Goal: Book appointment/travel/reservation

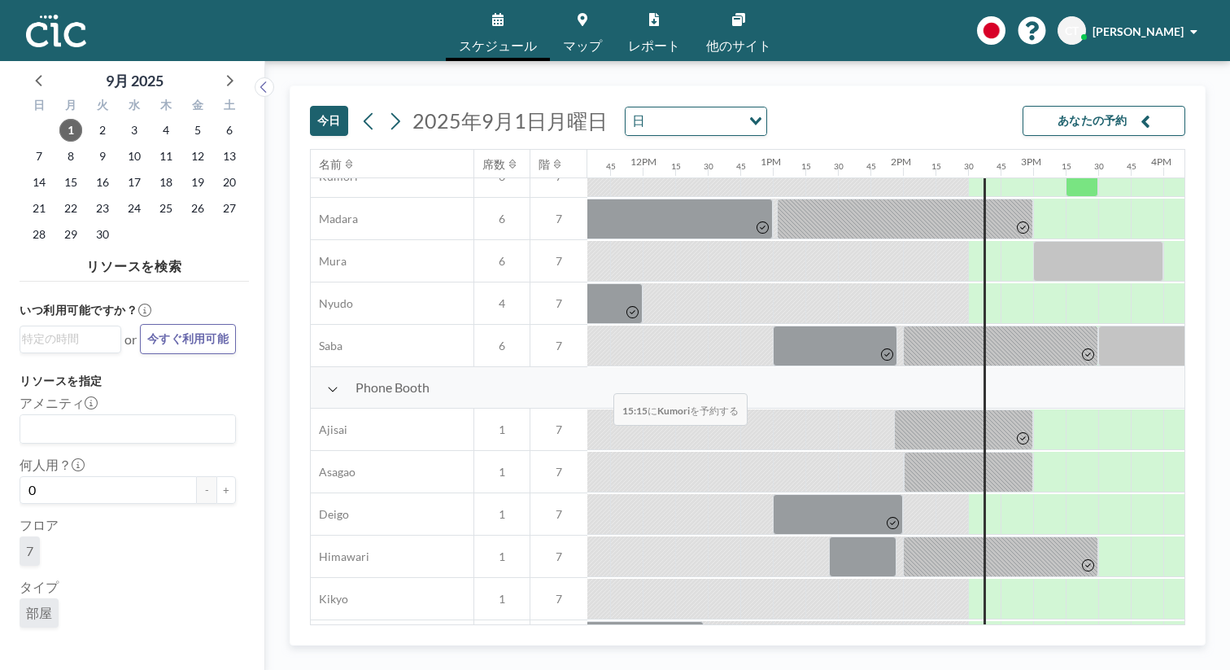
scroll to position [434, 1507]
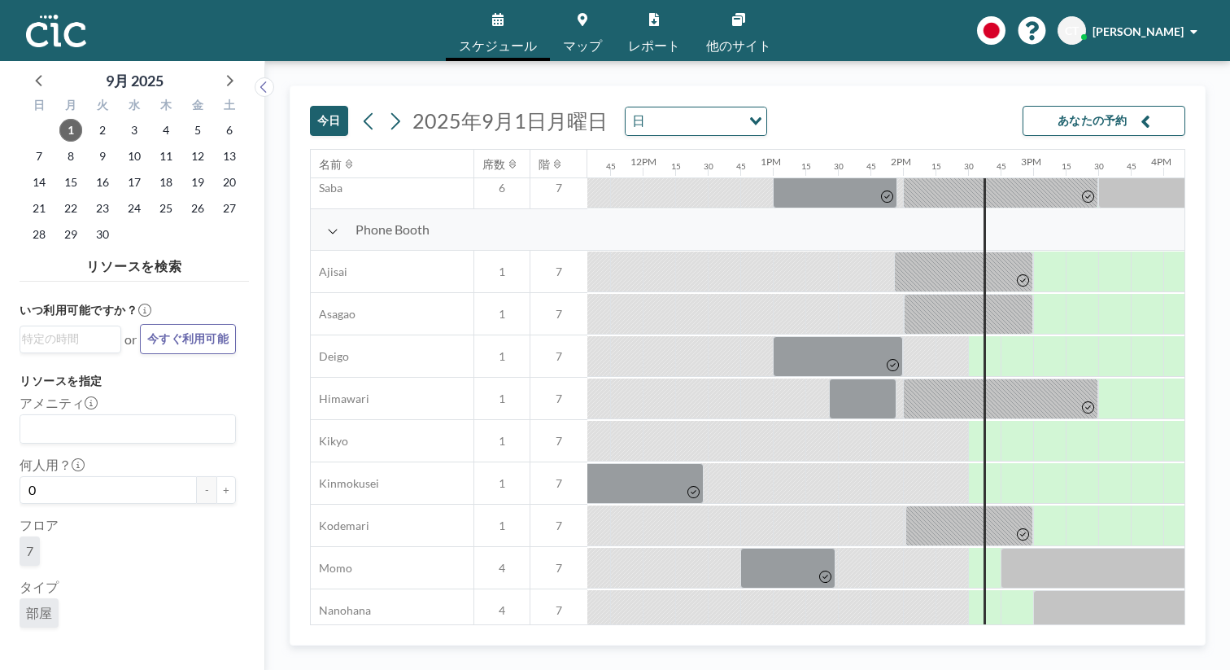
click at [577, 22] on link "マップ" at bounding box center [582, 30] width 65 height 61
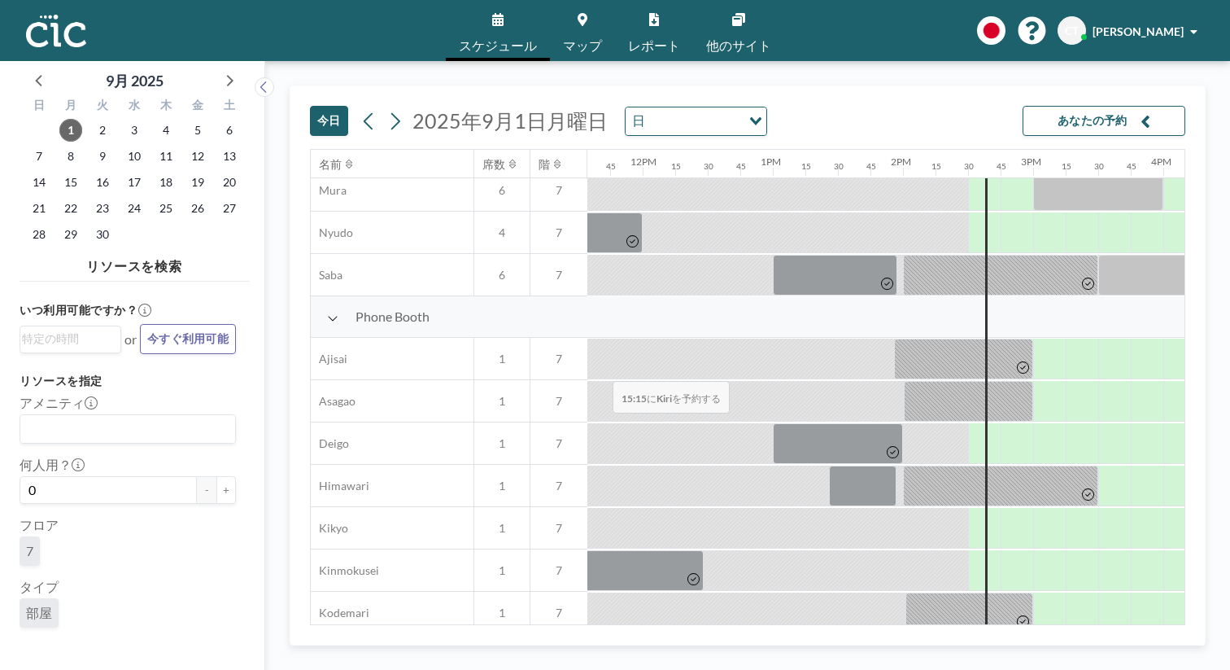
scroll to position [374, 1507]
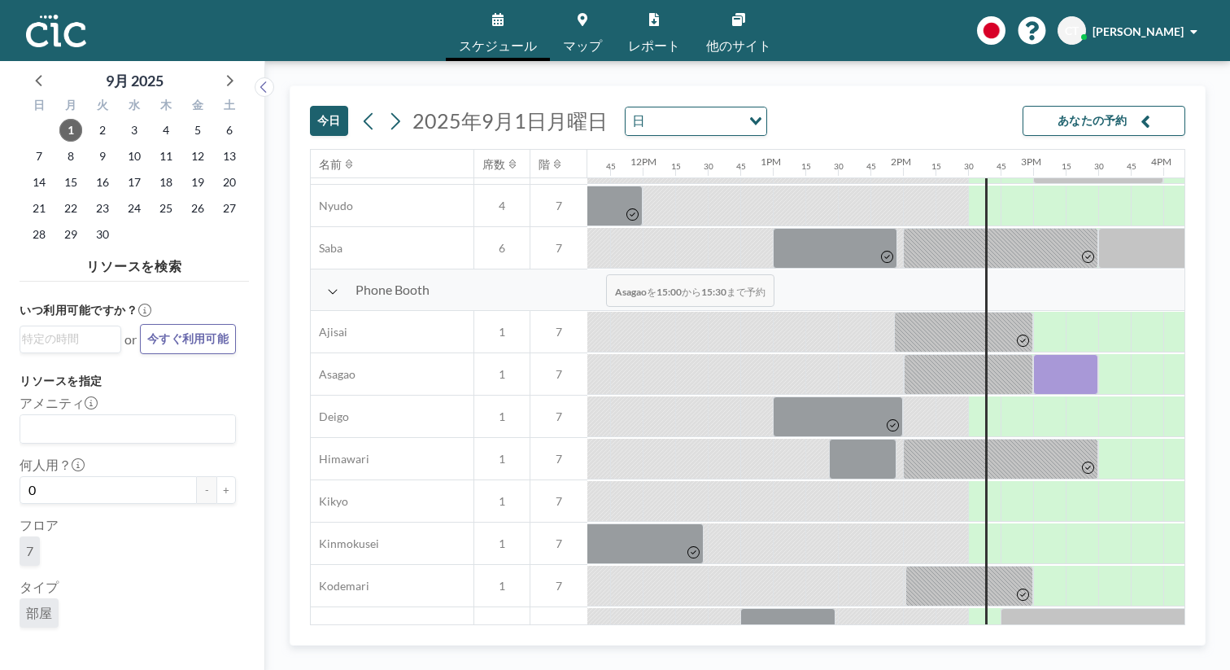
drag, startPoint x: 569, startPoint y: 238, endPoint x: 601, endPoint y: 236, distance: 32.6
click at [1034, 354] on div at bounding box center [1066, 374] width 65 height 41
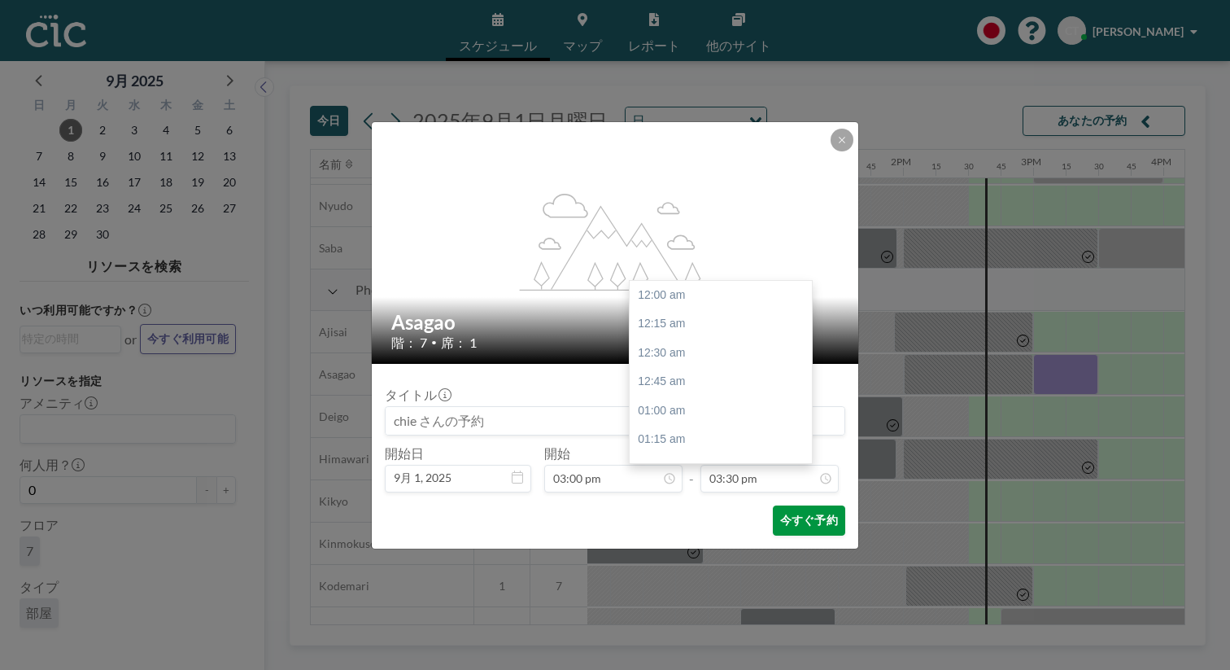
scroll to position [1611, 0]
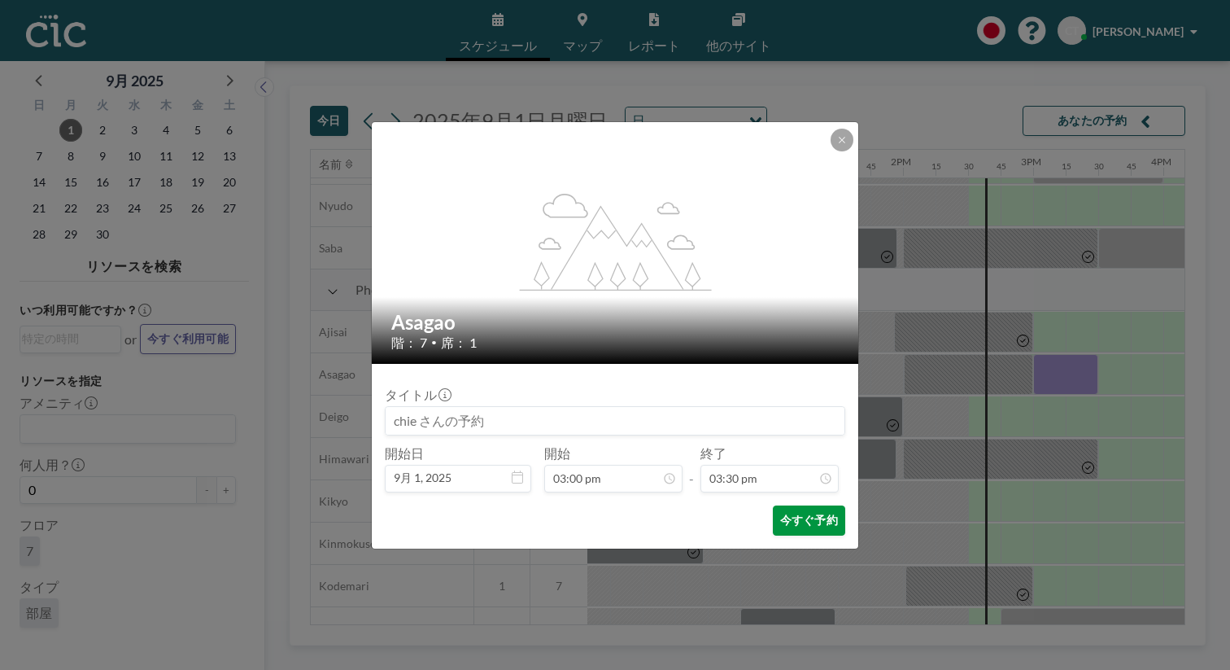
click at [773, 505] on button "今すぐ予約" at bounding box center [809, 520] width 72 height 30
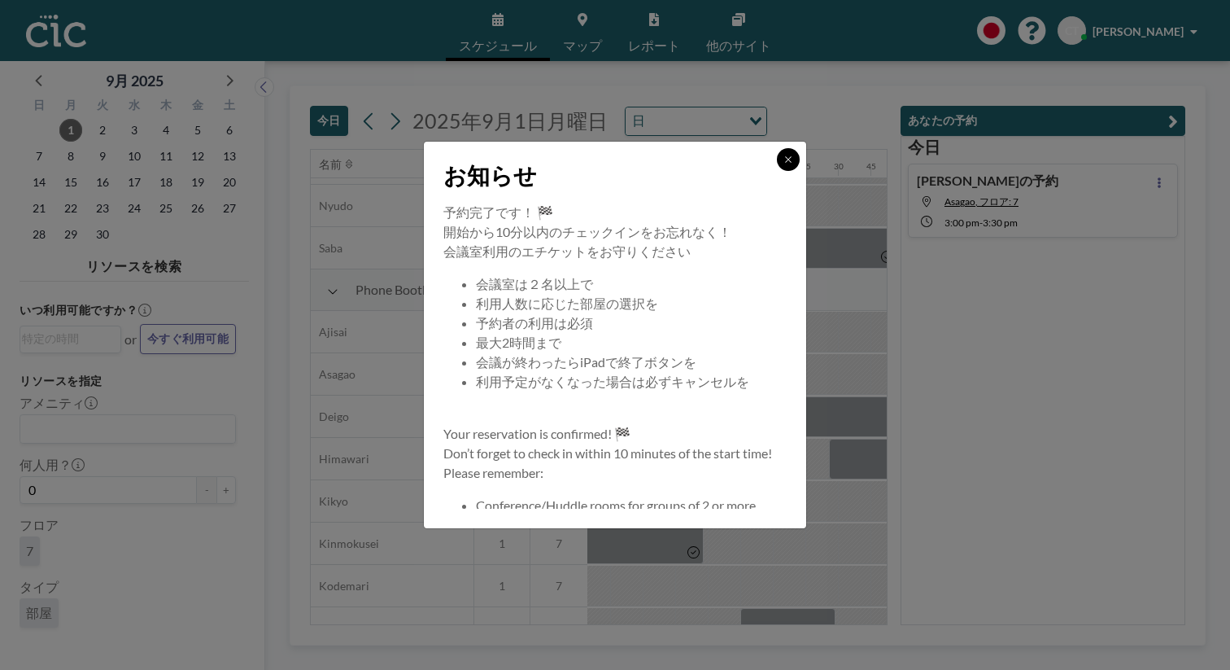
click at [784, 164] on icon at bounding box center [789, 160] width 10 height 10
